Goal: Task Accomplishment & Management: Manage account settings

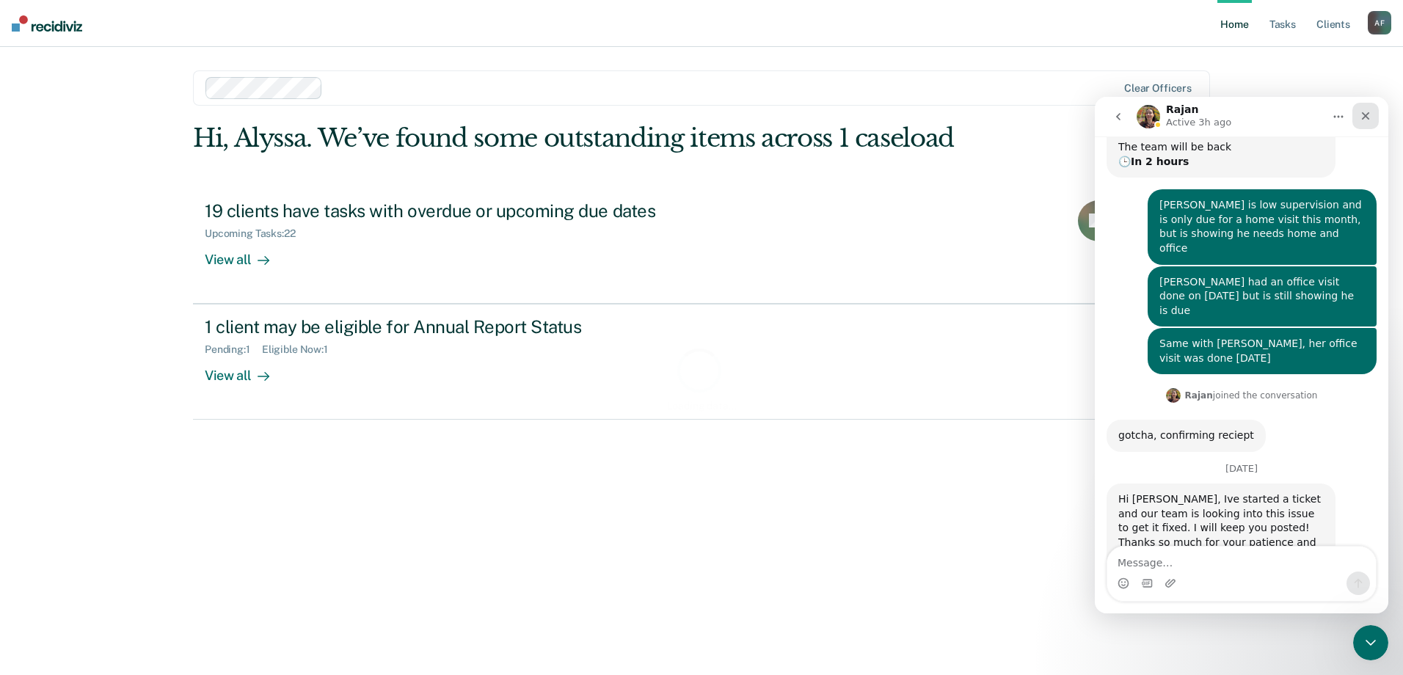
click at [1356, 117] on div "Close" at bounding box center [1366, 116] width 26 height 26
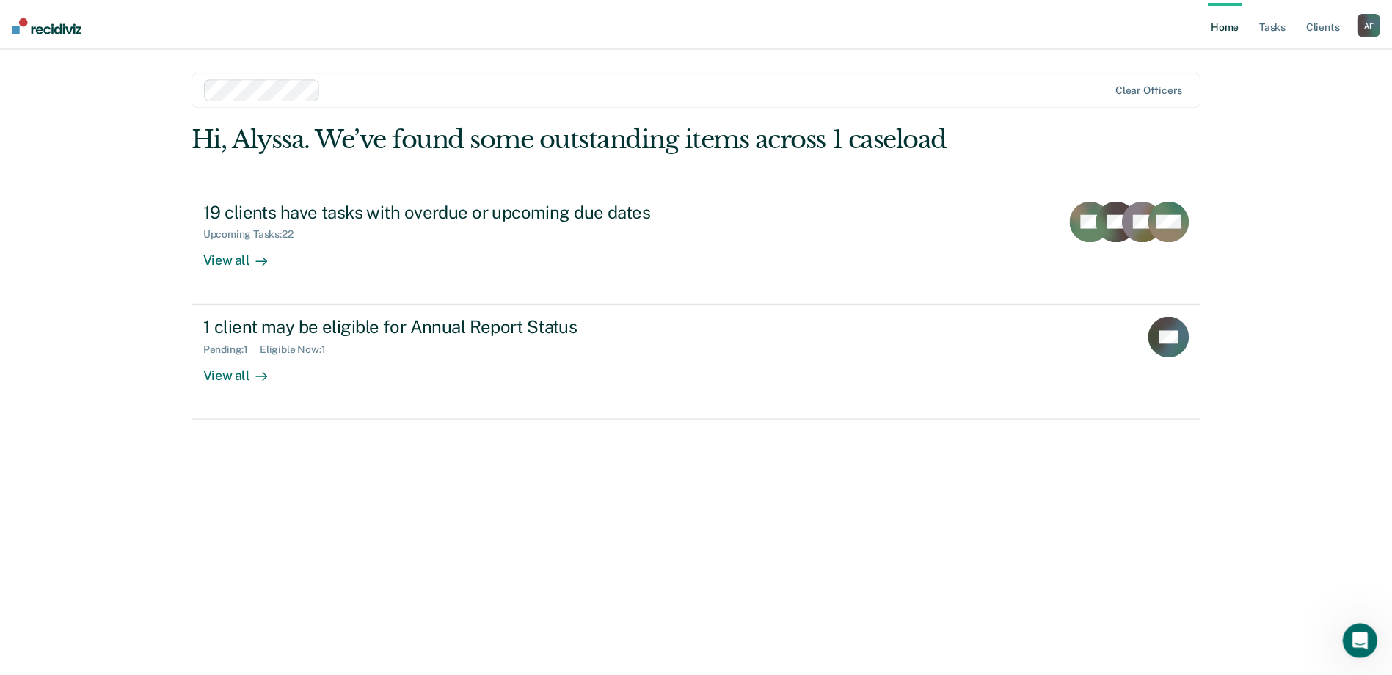
scroll to position [250, 0]
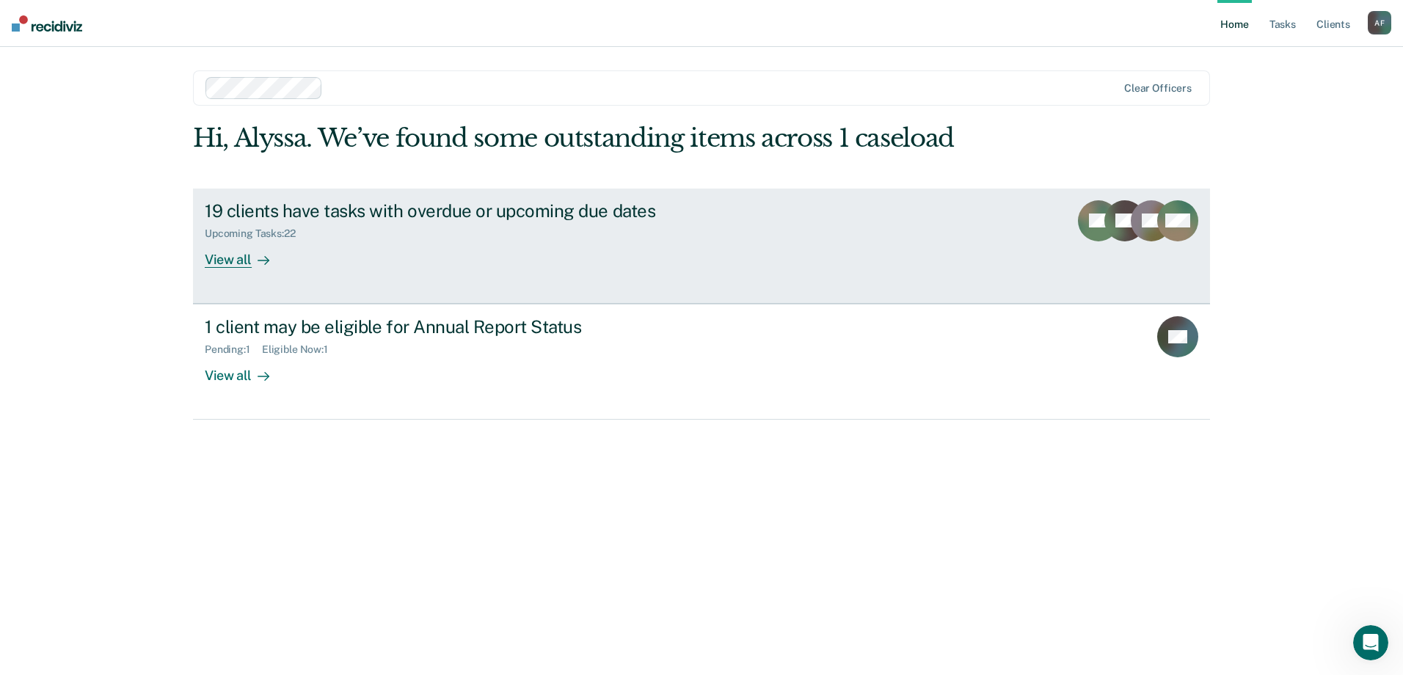
click at [449, 230] on div "Upcoming Tasks : 22" at bounding box center [462, 231] width 515 height 18
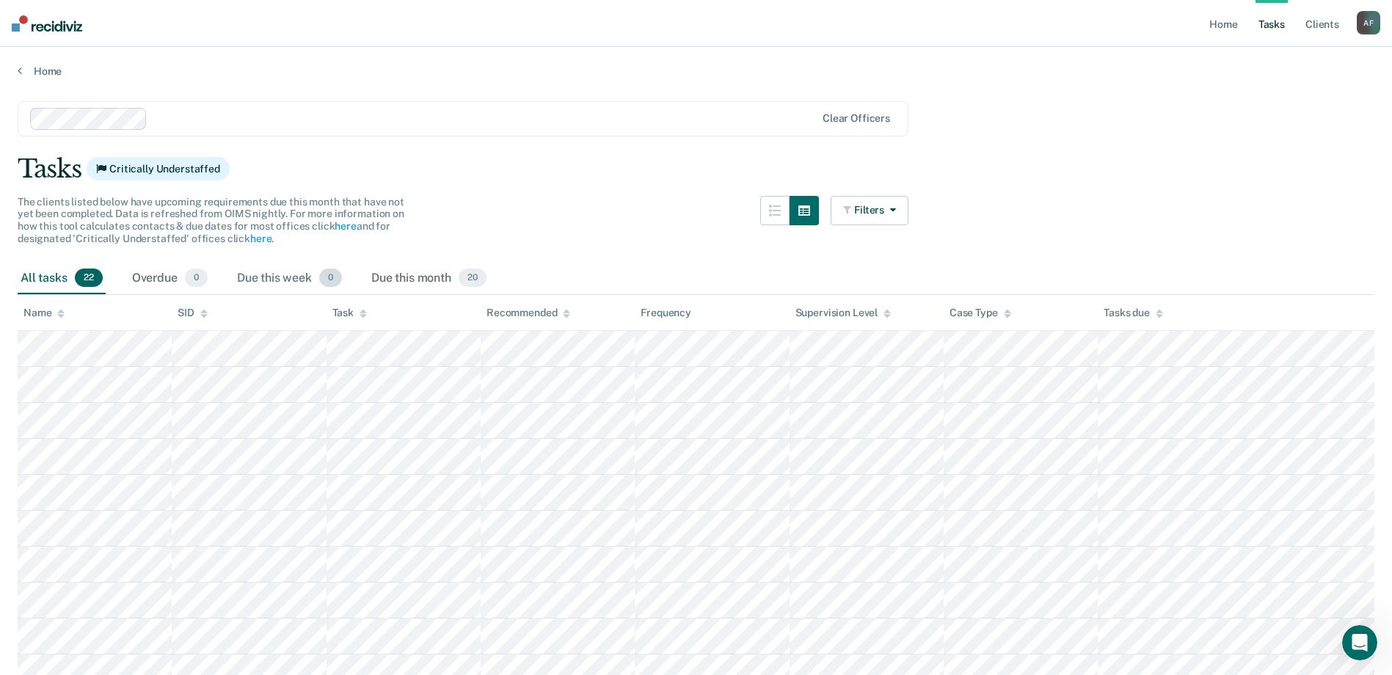
click at [313, 287] on div "Due this week 0" at bounding box center [289, 279] width 111 height 32
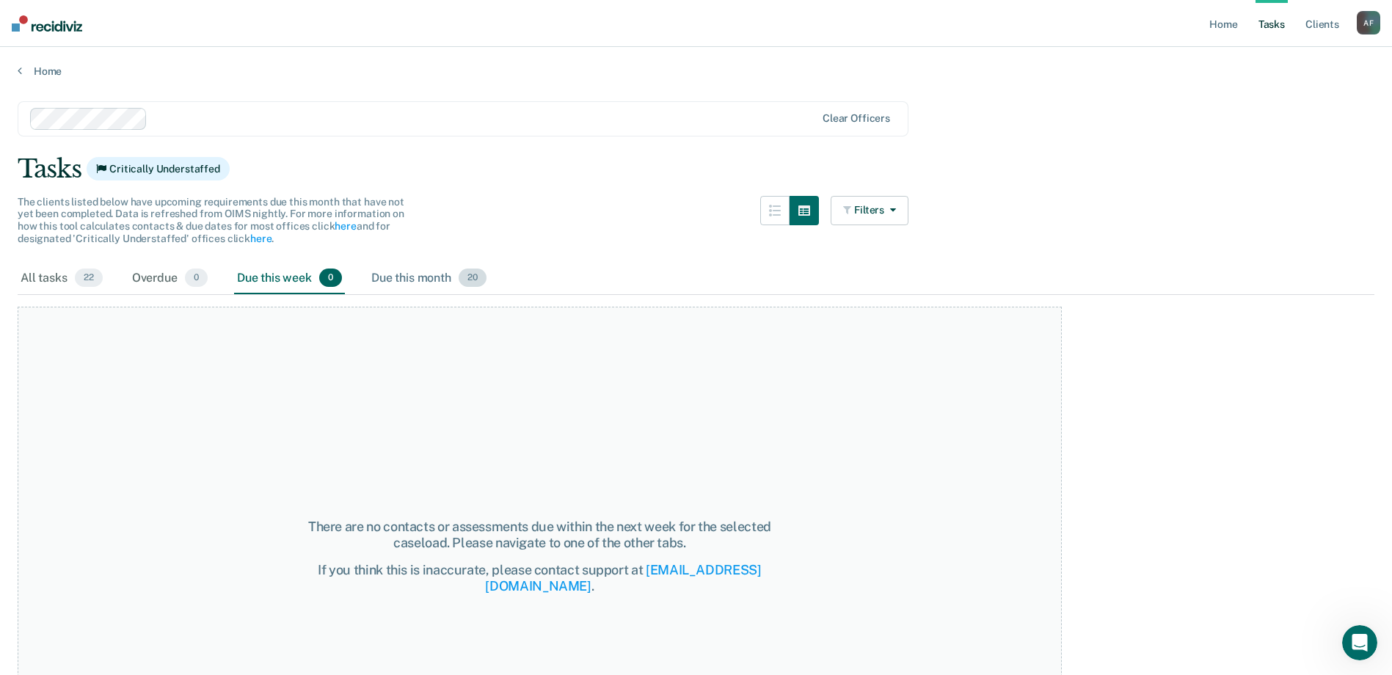
click at [403, 280] on div "Due this month 20" at bounding box center [428, 279] width 121 height 32
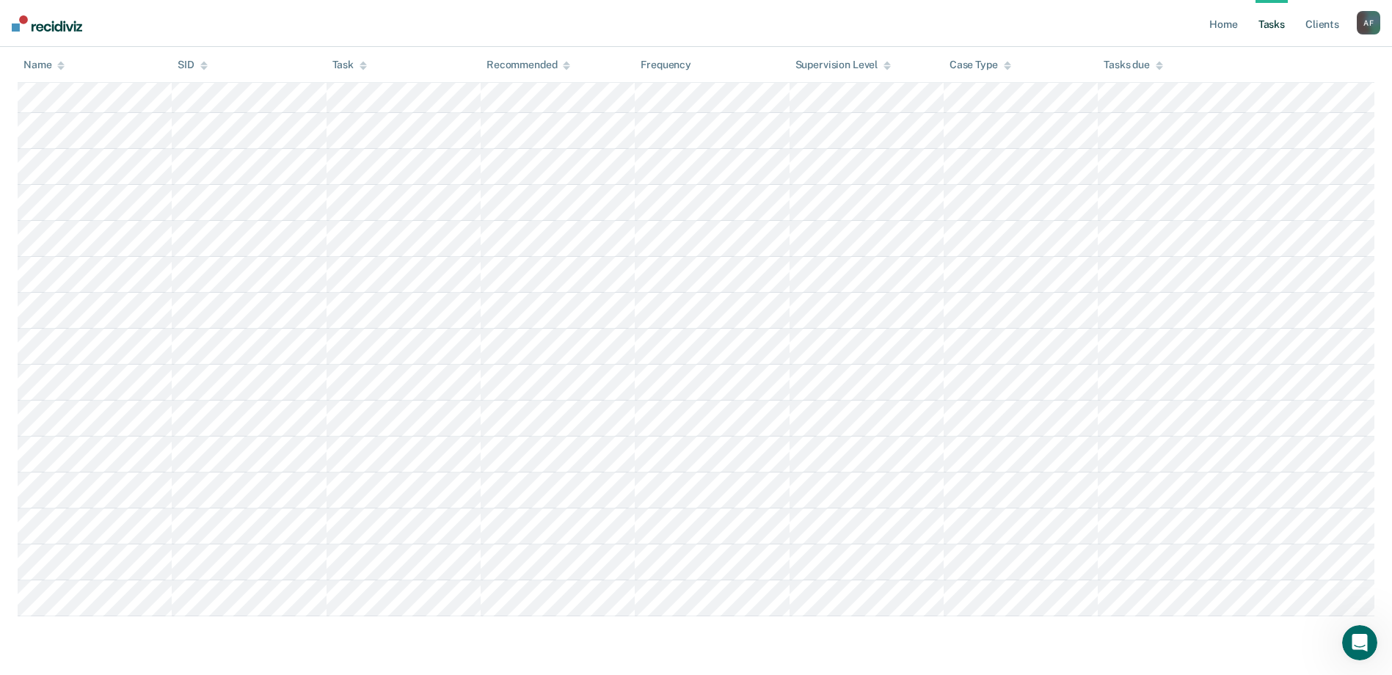
scroll to position [440, 0]
